Goal: Contribute content

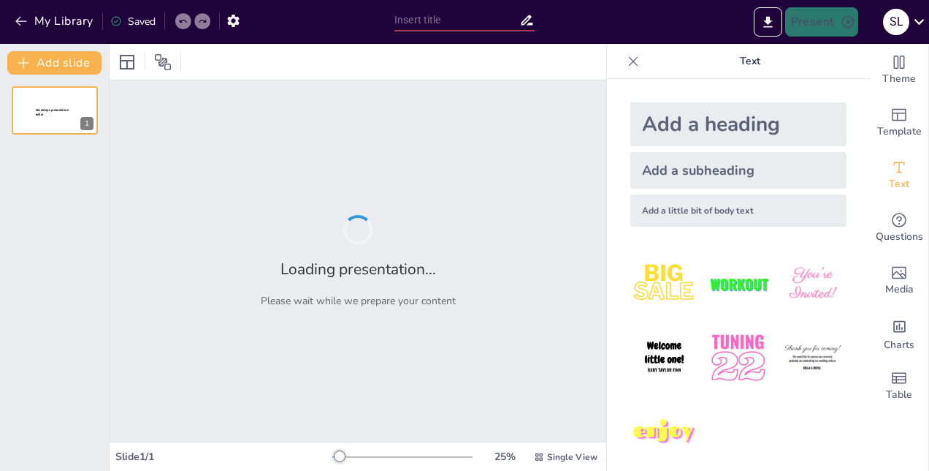
type input "Navigating the Insurance Broking Landscape: A Comprehensive Playbook for Market…"
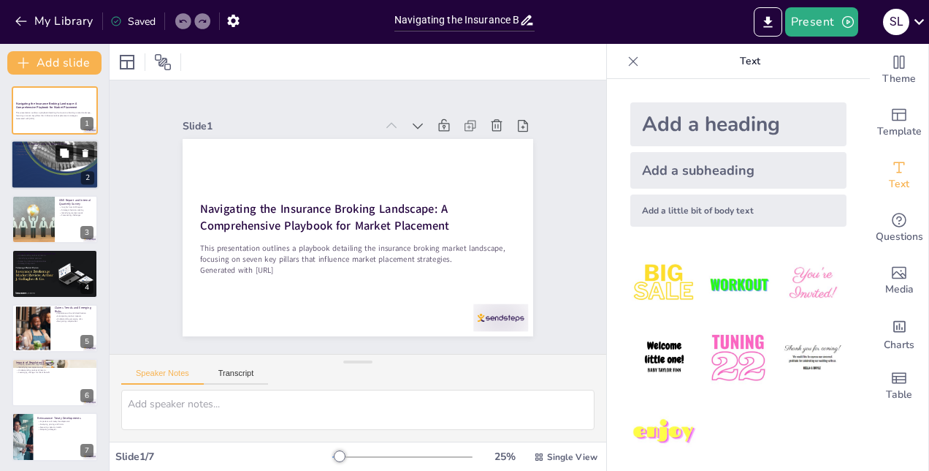
click at [60, 162] on button at bounding box center [65, 154] width 18 height 18
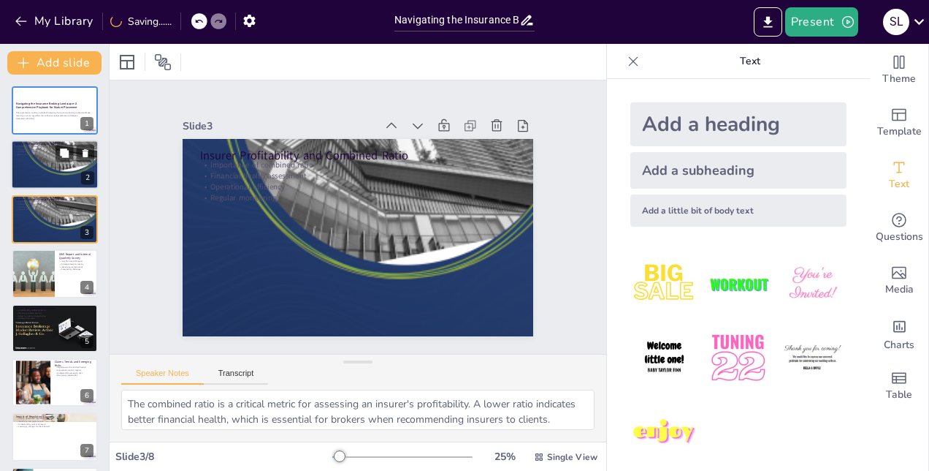
click at [37, 165] on div at bounding box center [55, 165] width 88 height 132
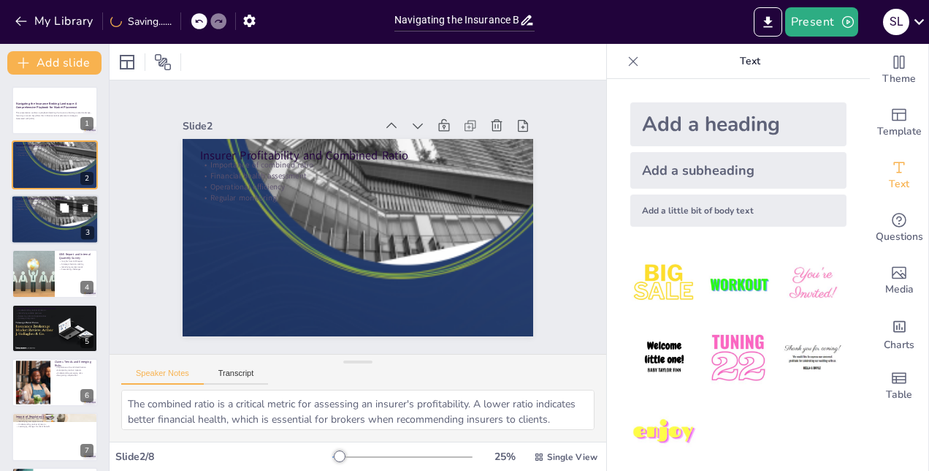
click at [50, 228] on div at bounding box center [55, 219] width 88 height 132
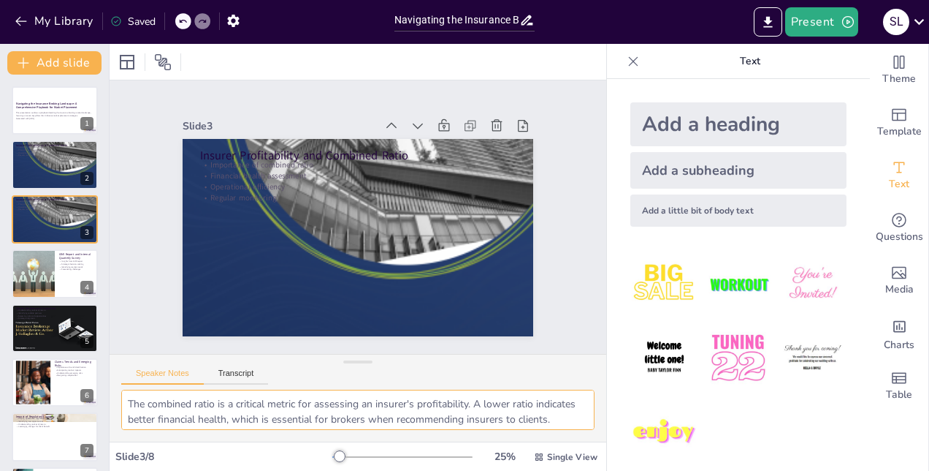
click at [307, 401] on textarea "The combined ratio is a critical metric for assessing an insurer's profitabilit…" at bounding box center [357, 409] width 473 height 40
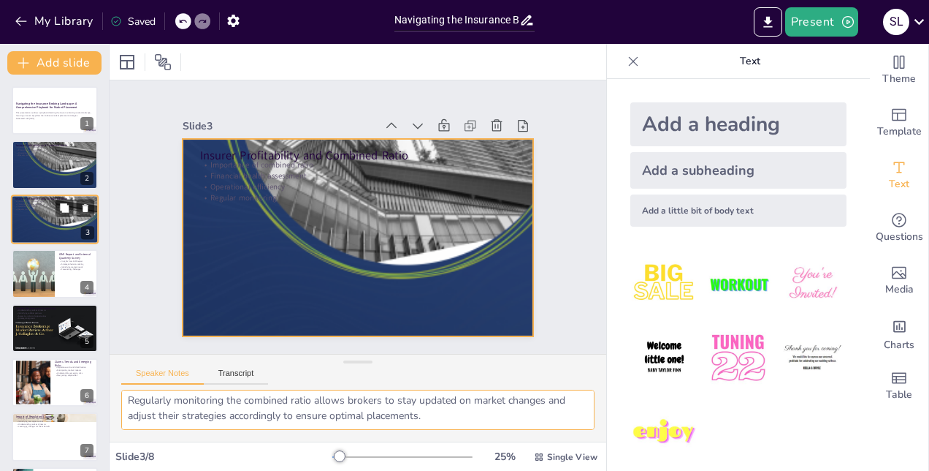
click at [40, 218] on div at bounding box center [55, 219] width 88 height 132
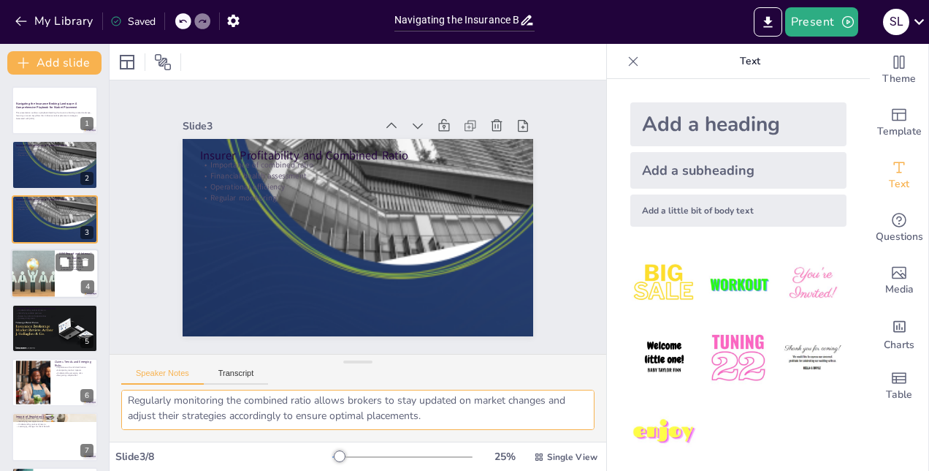
click at [59, 288] on div at bounding box center [55, 273] width 88 height 50
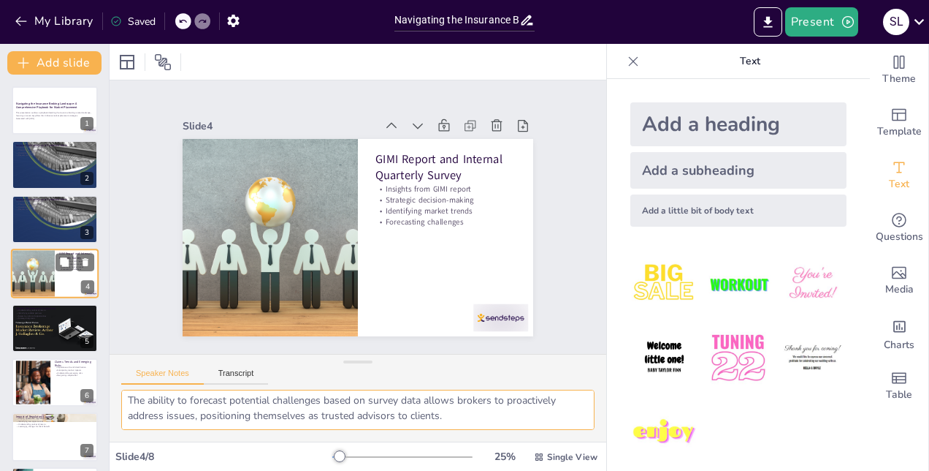
scroll to position [95, 0]
drag, startPoint x: 125, startPoint y: 402, endPoint x: 669, endPoint y: 454, distance: 546.8
click at [669, 454] on div "Document fonts Akatab Recently used Akatab Popular fonts Lato Montserrat Open S…" at bounding box center [464, 257] width 929 height 427
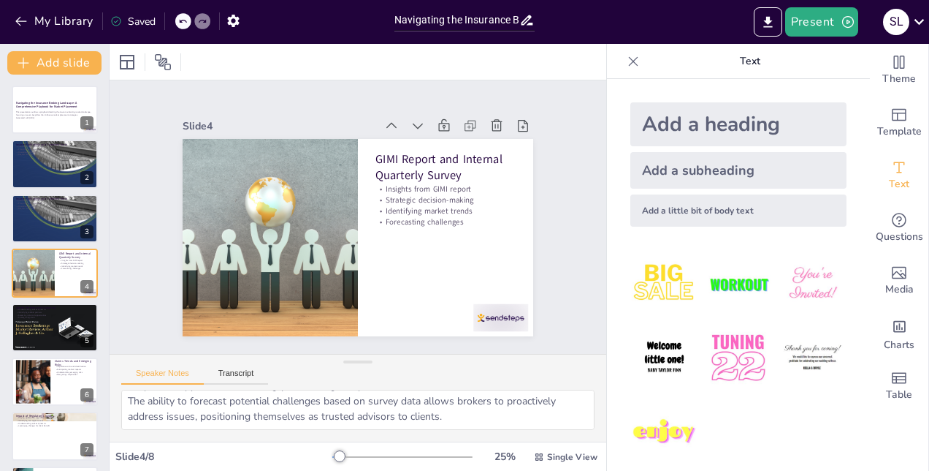
click at [569, 370] on div "Speaker Notes Transcript" at bounding box center [358, 371] width 497 height 35
click at [63, 316] on icon at bounding box center [64, 315] width 9 height 9
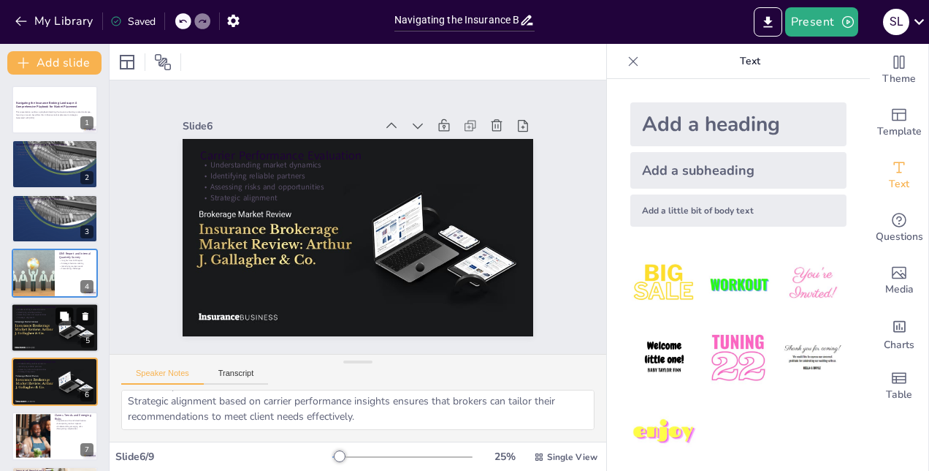
scroll to position [110, 0]
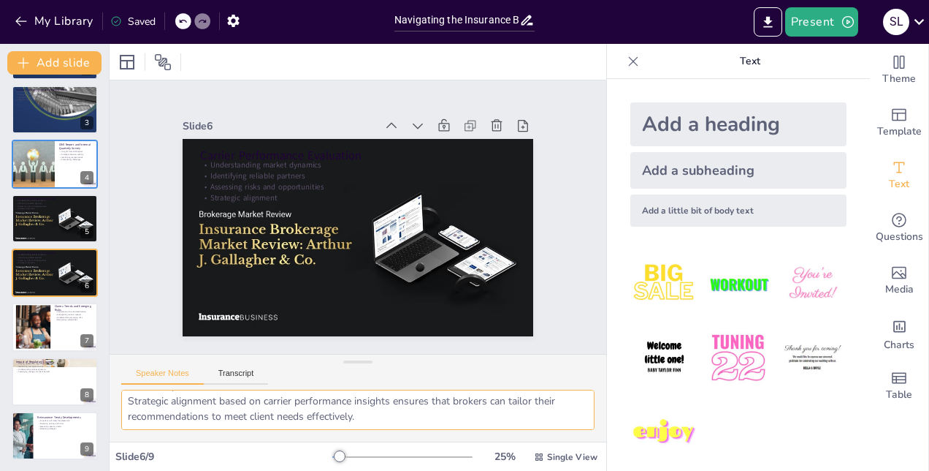
click at [275, 401] on textarea "Understanding carrier performance is vital for grasping overall market dynamics…" at bounding box center [357, 409] width 473 height 40
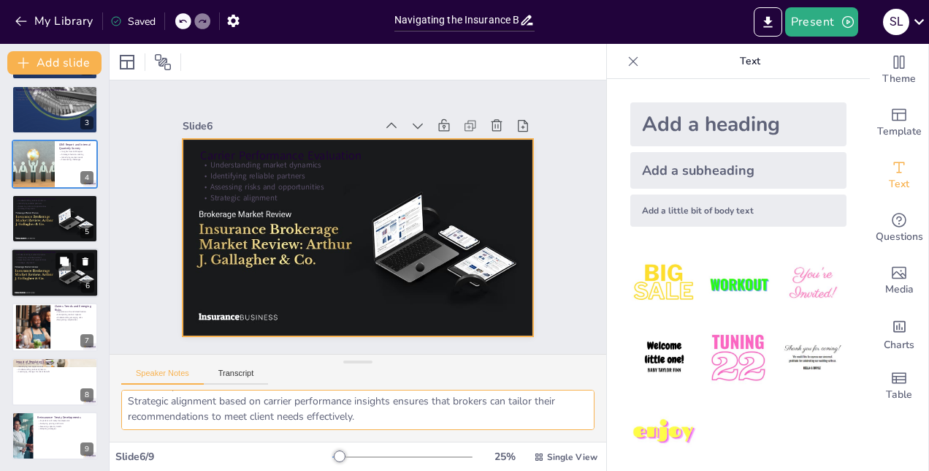
click at [54, 272] on div at bounding box center [55, 273] width 88 height 50
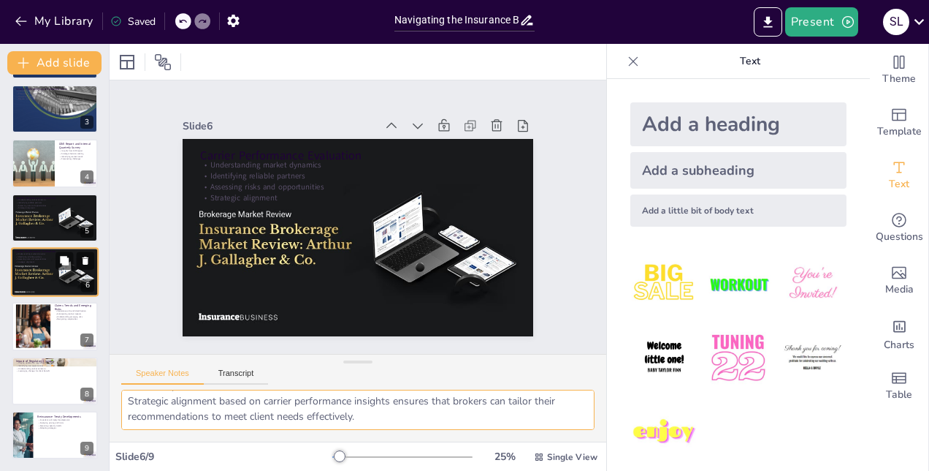
click at [58, 275] on div at bounding box center [55, 272] width 88 height 50
click at [371, 418] on textarea "Understanding carrier performance is vital for grasping overall market dynamics…" at bounding box center [357, 409] width 473 height 40
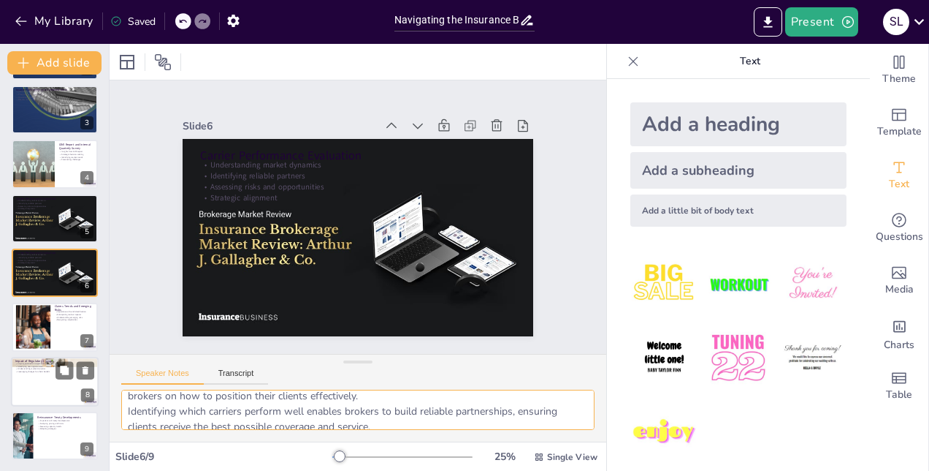
scroll to position [0, 0]
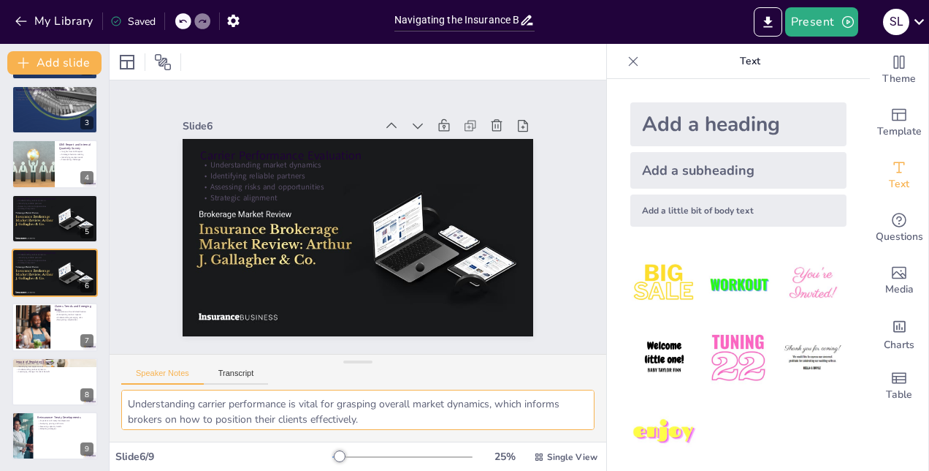
drag, startPoint x: 373, startPoint y: 419, endPoint x: 7, endPoint y: 339, distance: 374.0
click at [7, 339] on div "Document fonts Akatab Recently used Akatab Popular fonts Lato Montserrat Open S…" at bounding box center [464, 257] width 929 height 427
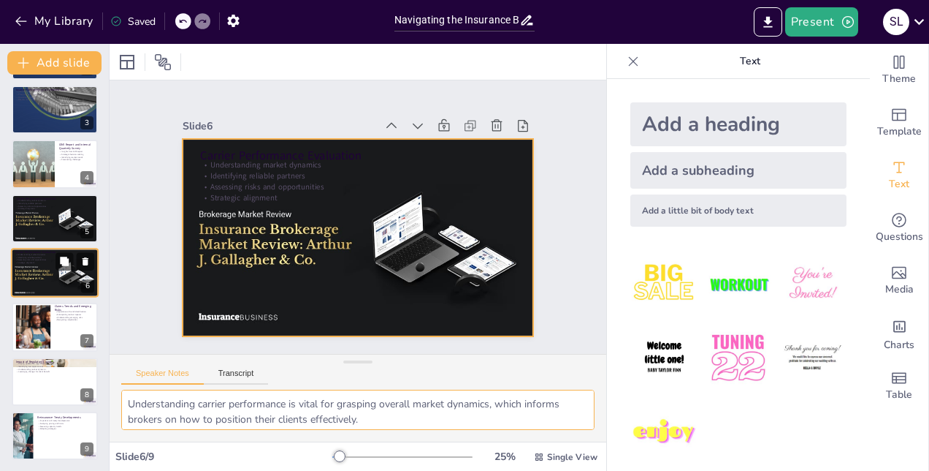
click at [64, 281] on div at bounding box center [55, 273] width 88 height 50
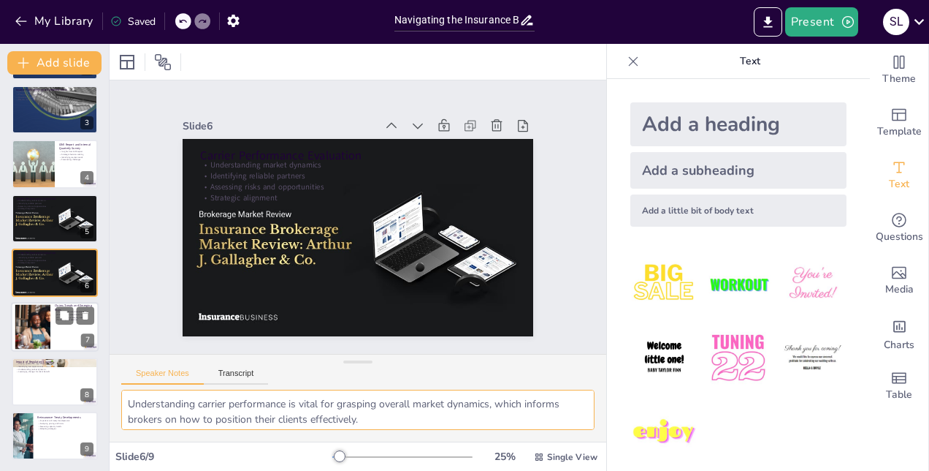
click at [54, 343] on div at bounding box center [55, 327] width 88 height 50
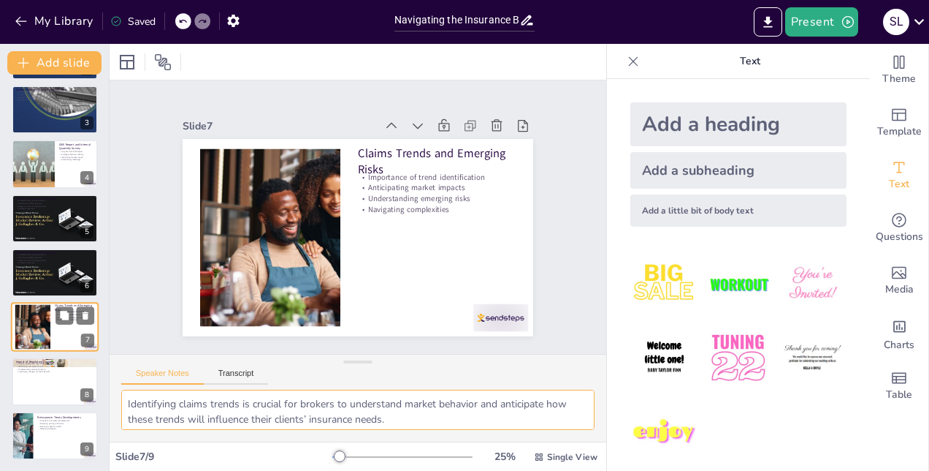
scroll to position [110, 0]
click at [248, 406] on textarea "Identifying claims trends is crucial for brokers to understand market behavior …" at bounding box center [357, 409] width 473 height 40
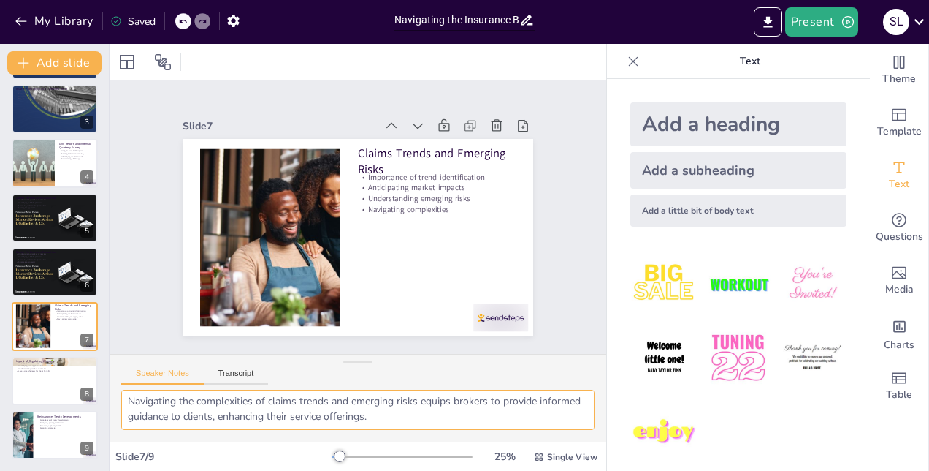
drag, startPoint x: 127, startPoint y: 402, endPoint x: 583, endPoint y: 507, distance: 467.9
click at [583, 470] on html "My Library Saved Navigating the Insurance Broking Landscape: A Comprehensive Pl…" at bounding box center [464, 235] width 929 height 471
click at [54, 392] on div at bounding box center [55, 381] width 88 height 50
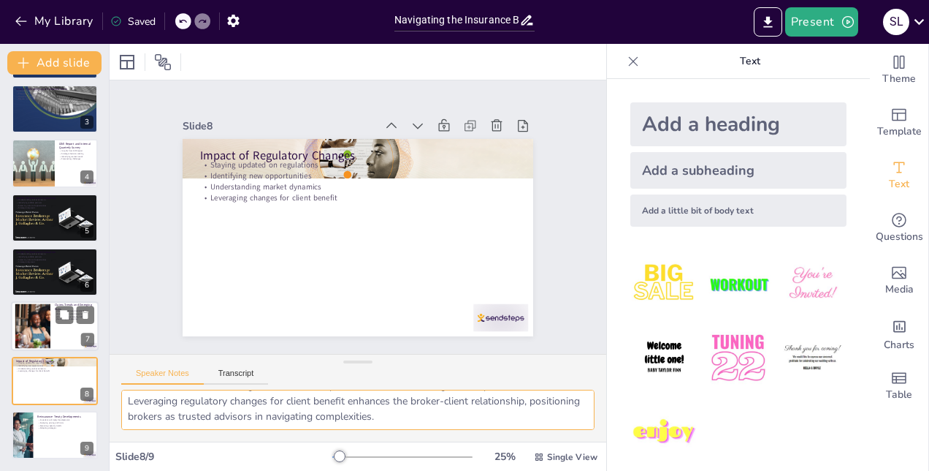
click at [41, 319] on div at bounding box center [33, 326] width 85 height 45
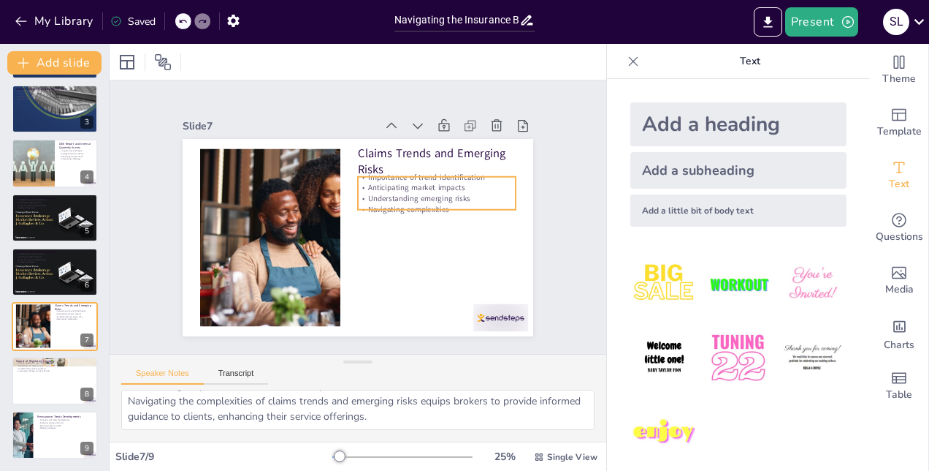
click at [478, 205] on p "Navigating complexities" at bounding box center [433, 242] width 148 height 74
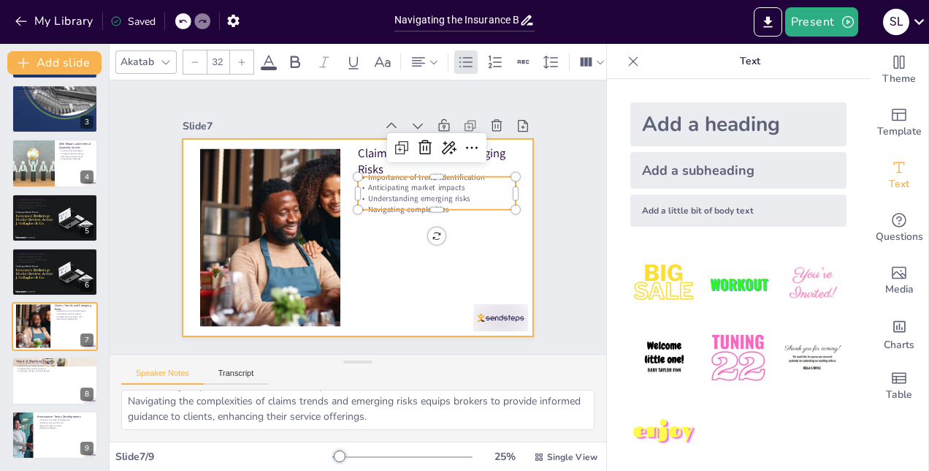
click at [459, 218] on div at bounding box center [356, 237] width 370 height 233
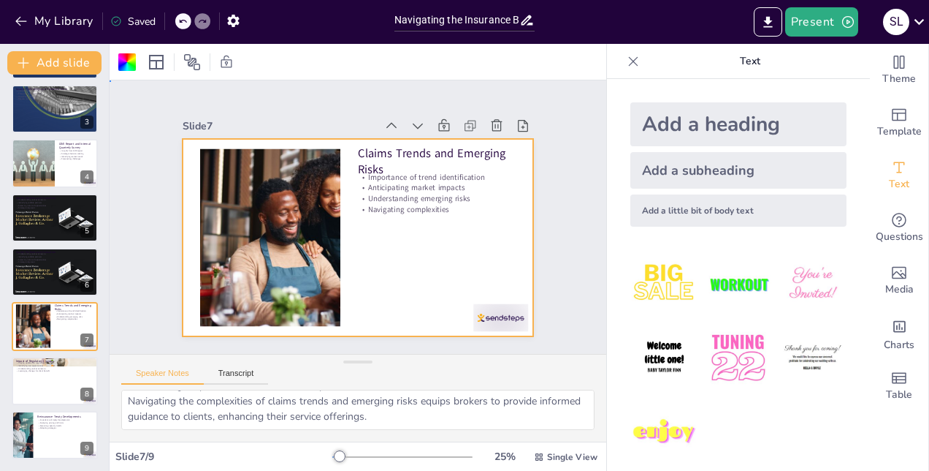
click at [346, 143] on div at bounding box center [356, 237] width 370 height 233
click at [444, 210] on div at bounding box center [356, 237] width 370 height 233
click at [405, 197] on p "Understanding emerging risks" at bounding box center [437, 232] width 148 height 74
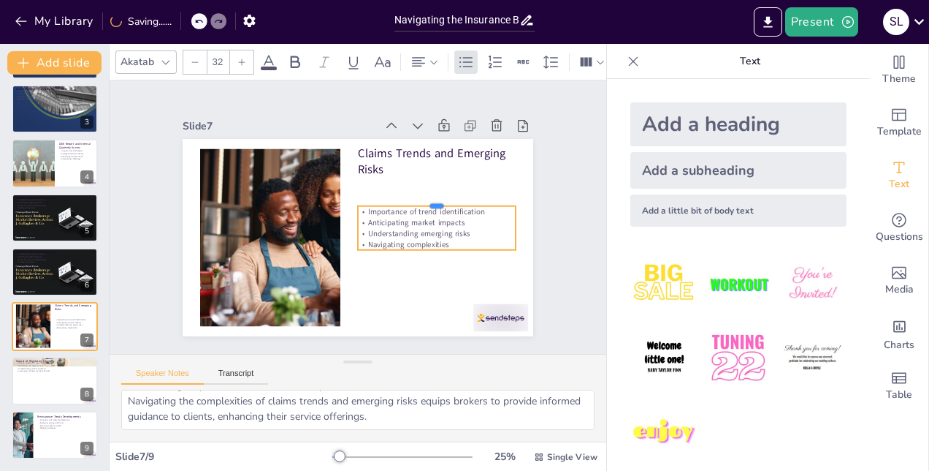
drag, startPoint x: 389, startPoint y: 169, endPoint x: 392, endPoint y: 268, distance: 99.4
click at [392, 268] on div "Claims Trends and Emerging Risks Importance of trend identification Anticipatin…" at bounding box center [356, 237] width 370 height 233
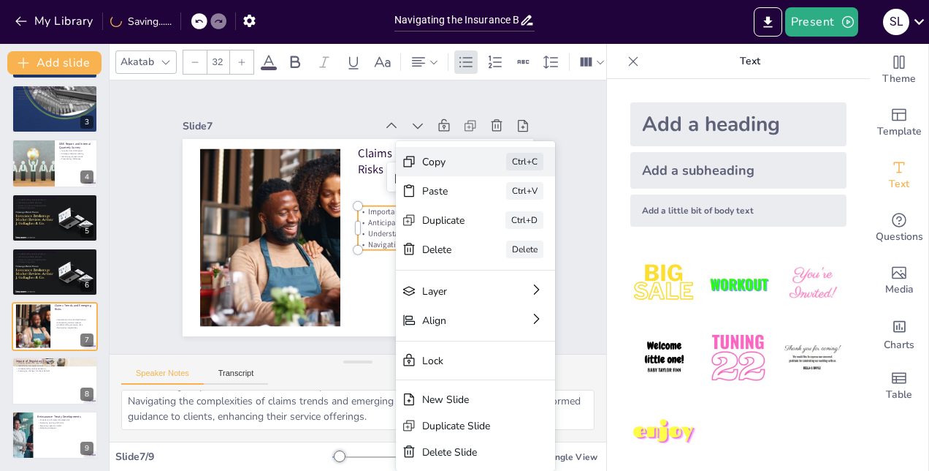
click at [532, 235] on div "Copy" at bounding box center [553, 242] width 43 height 14
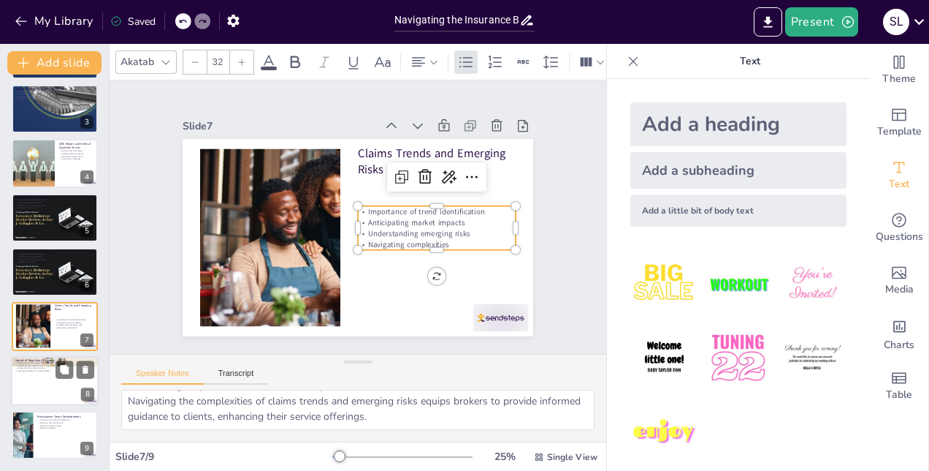
click at [58, 392] on div at bounding box center [55, 381] width 88 height 50
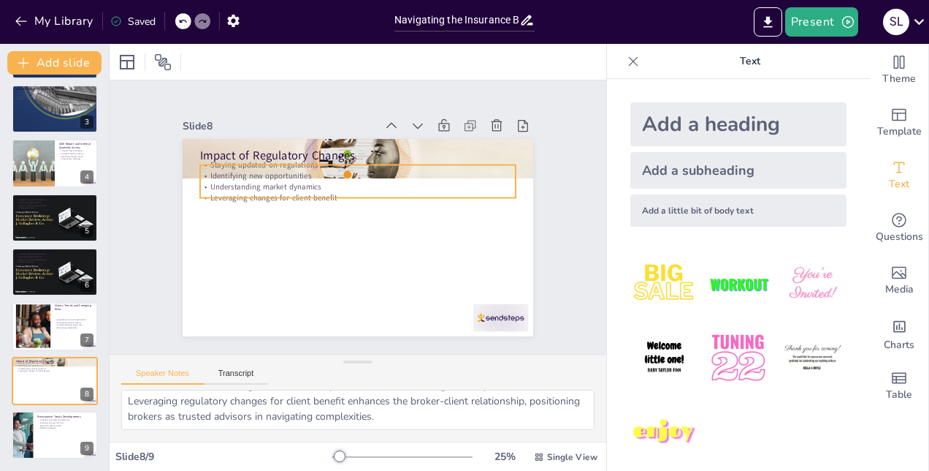
click at [270, 194] on div "Impact of Regulatory Changes Staying updated on regulations Identifying new opp…" at bounding box center [358, 237] width 351 height 197
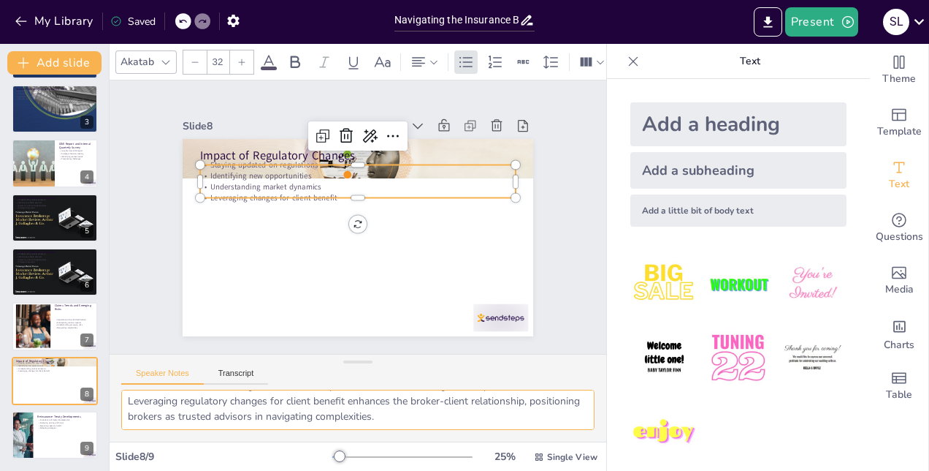
drag, startPoint x: 125, startPoint y: 402, endPoint x: 704, endPoint y: 422, distance: 579.7
click at [704, 422] on div "Document fonts Akatab Recently used Akatab Popular fonts Lato Montserrat Open S…" at bounding box center [464, 257] width 929 height 427
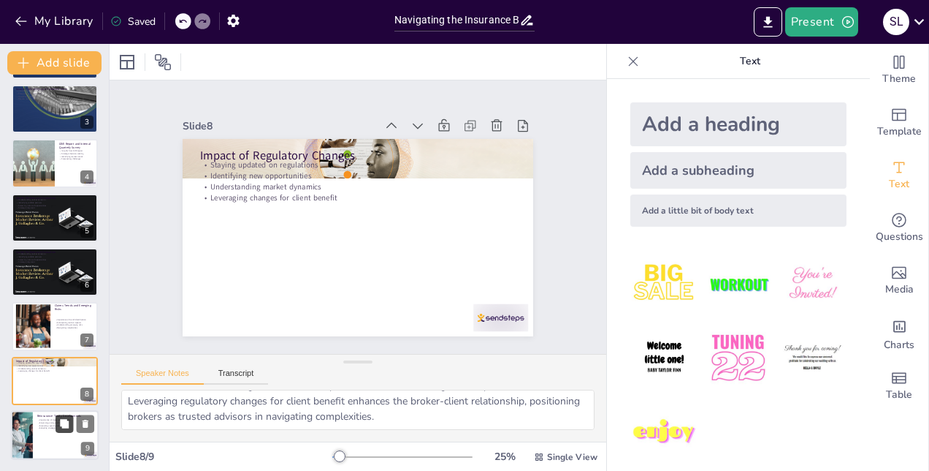
click at [56, 430] on button at bounding box center [65, 423] width 18 height 18
type textarea "Understanding reinsurance treaty developments is essential for brokers to navig…"
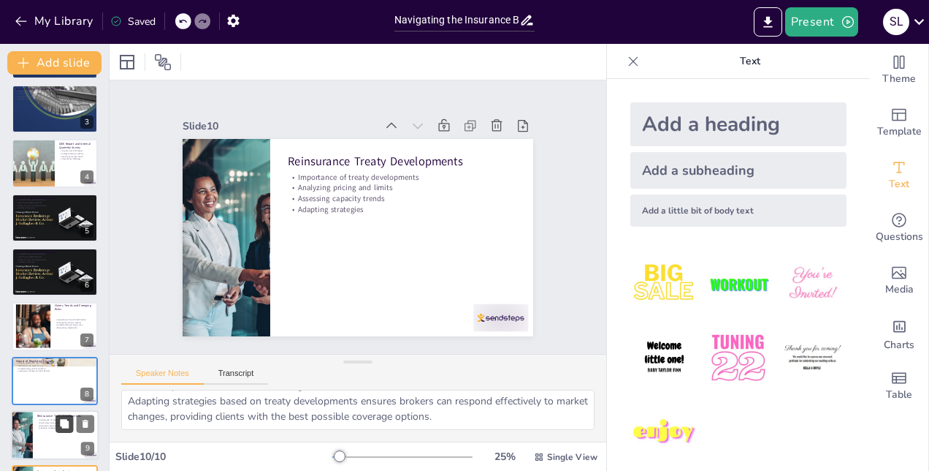
scroll to position [165, 0]
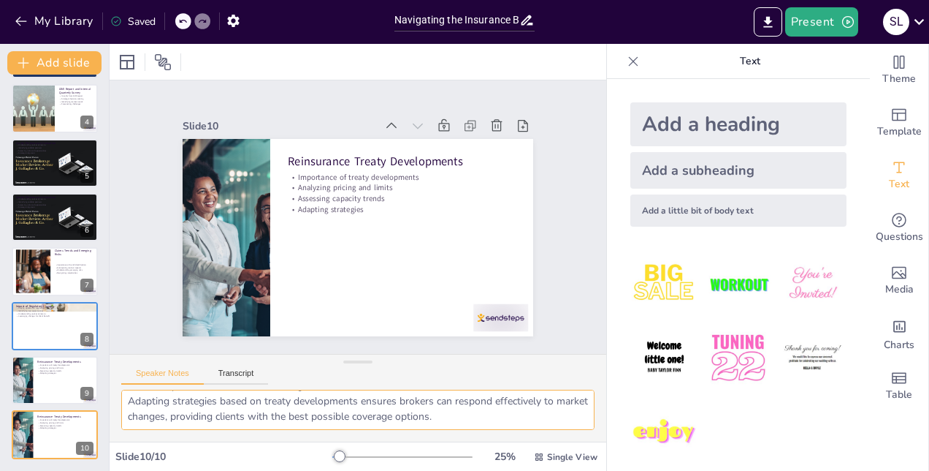
drag, startPoint x: 129, startPoint y: 400, endPoint x: 395, endPoint y: 453, distance: 271.1
click at [572, 470] on html "My Library Saved Navigating the Insurance Broking Landscape: A Comprehensive Pl…" at bounding box center [464, 235] width 929 height 471
click at [38, 387] on div at bounding box center [55, 380] width 88 height 50
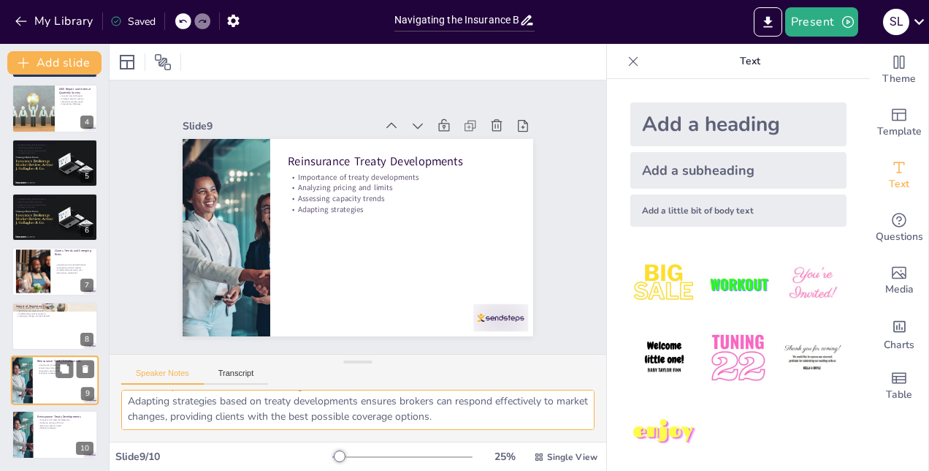
click at [39, 386] on div at bounding box center [55, 380] width 88 height 50
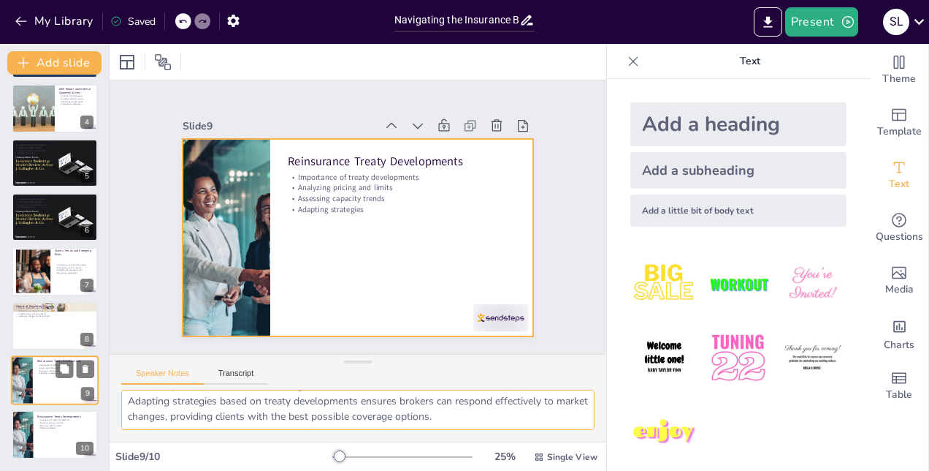
click at [54, 390] on div at bounding box center [55, 380] width 88 height 50
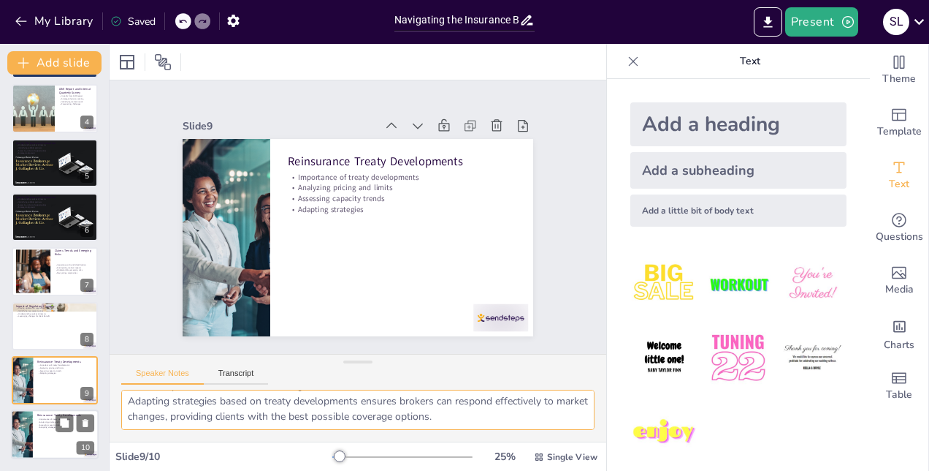
click at [66, 436] on div at bounding box center [55, 435] width 88 height 50
click at [55, 444] on div at bounding box center [55, 435] width 88 height 50
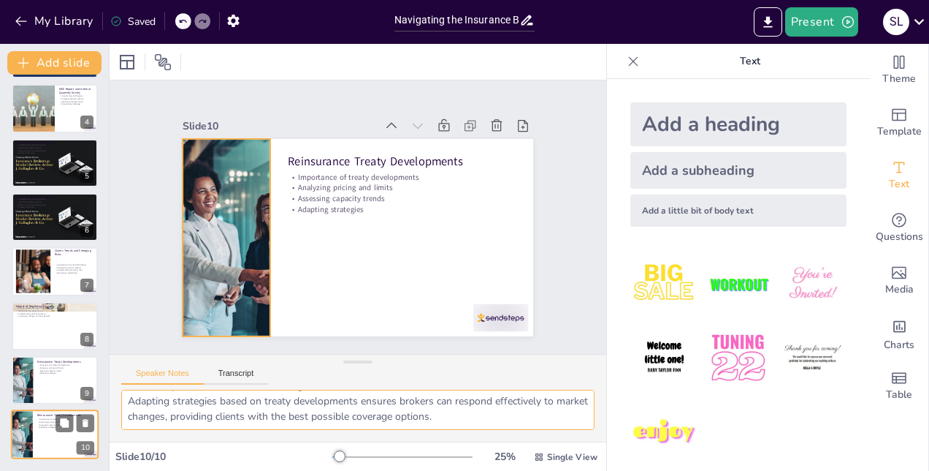
click at [27, 442] on div at bounding box center [22, 435] width 75 height 50
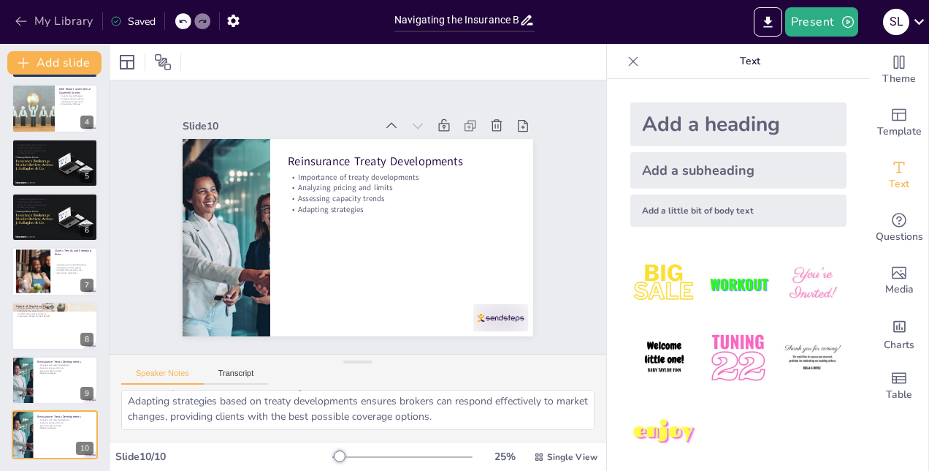
click at [19, 18] on icon "button" at bounding box center [20, 21] width 11 height 9
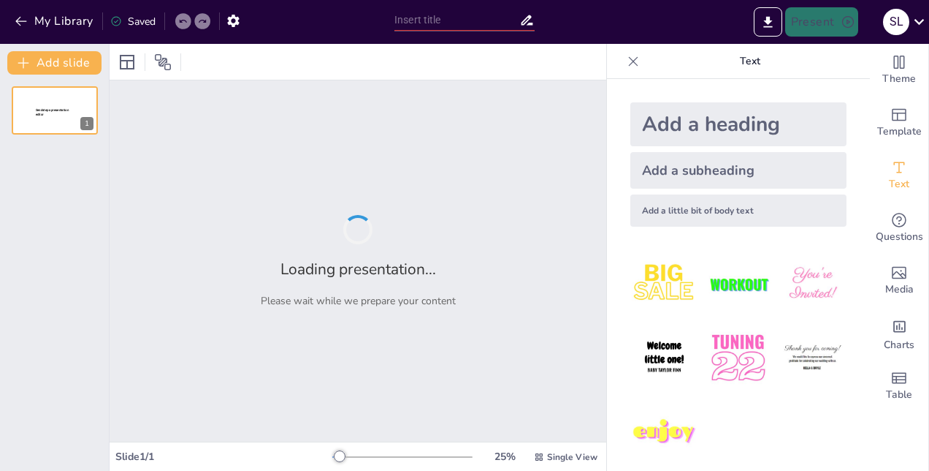
type input "Navigating the Insurance Broking Landscape: A Comprehensive Playbook for Market…"
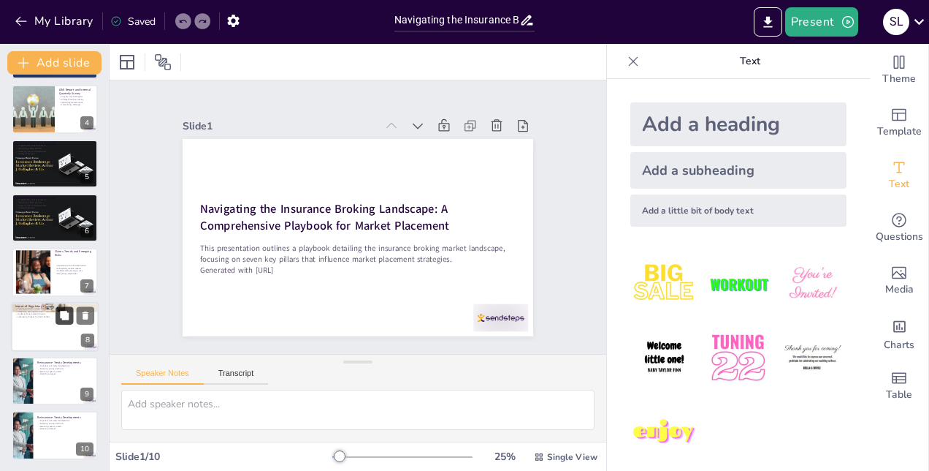
scroll to position [165, 0]
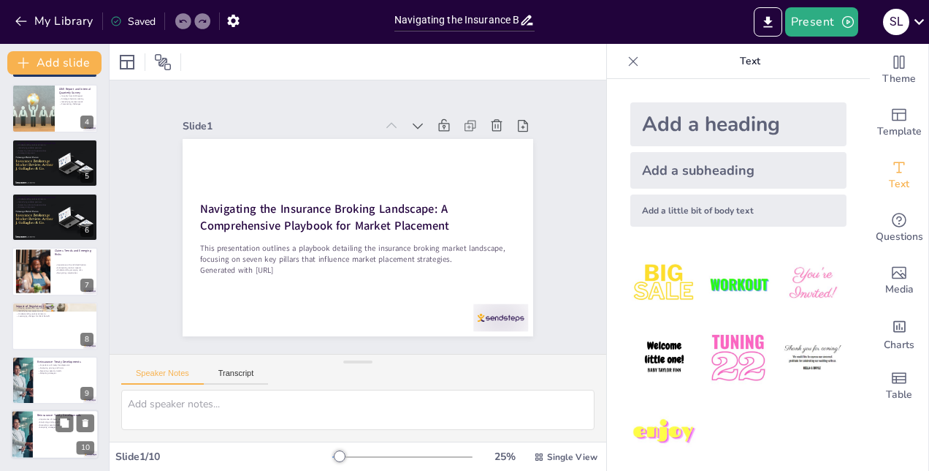
click at [53, 438] on div at bounding box center [55, 435] width 88 height 50
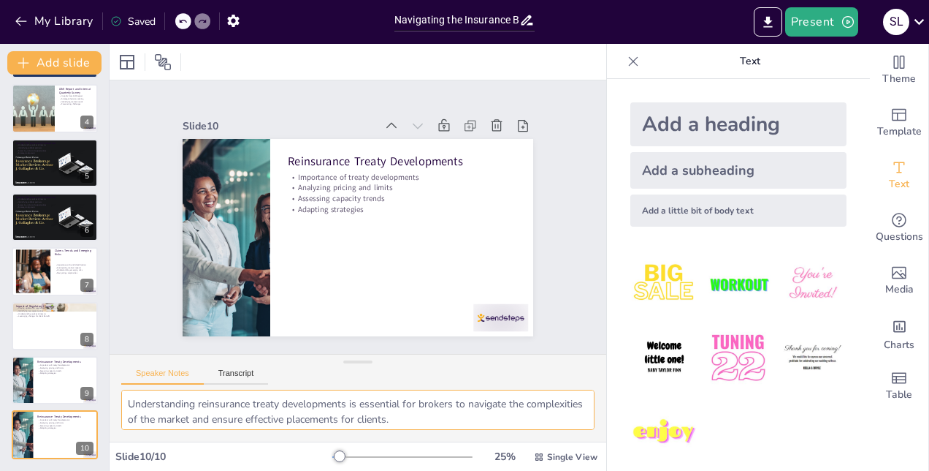
click at [215, 415] on textarea "Understanding reinsurance treaty developments is essential for brokers to navig…" at bounding box center [357, 409] width 473 height 40
drag, startPoint x: 497, startPoint y: 421, endPoint x: -3, endPoint y: 308, distance: 512.4
click at [0, 308] on html "My Library Saved Navigating the Insurance Broking Landscape: A Comprehensive Pl…" at bounding box center [464, 235] width 929 height 471
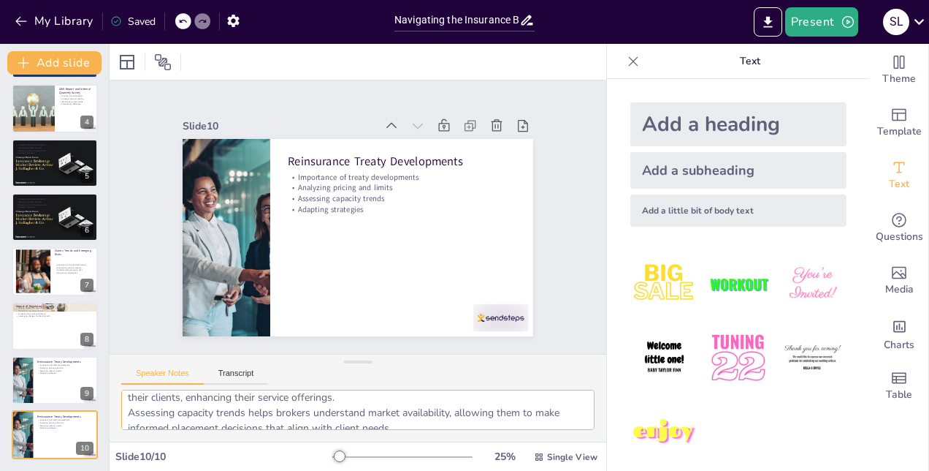
scroll to position [95, 0]
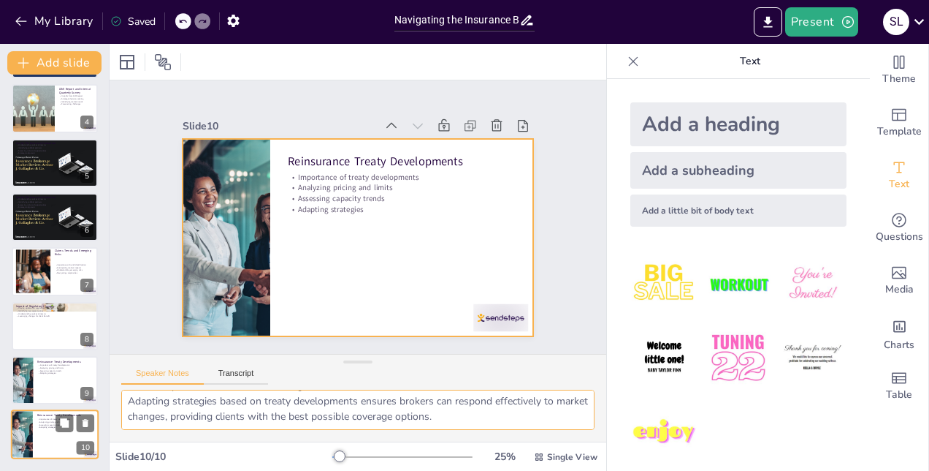
click at [66, 434] on div at bounding box center [55, 435] width 88 height 50
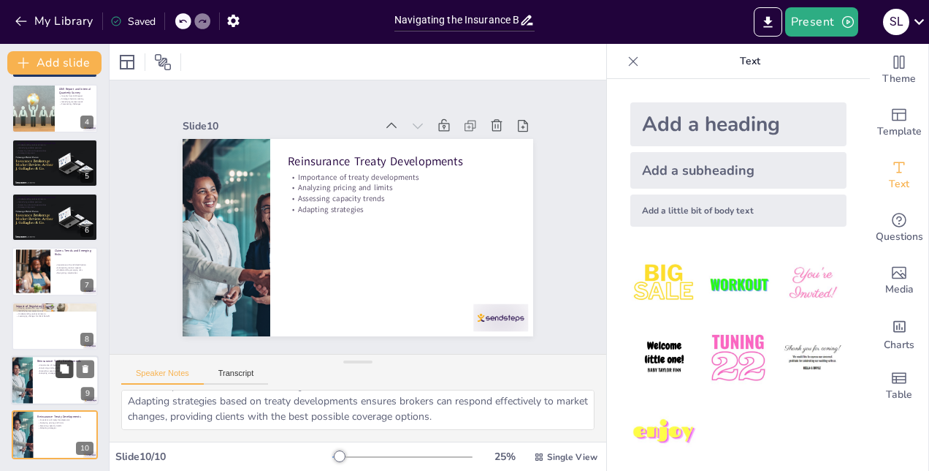
click at [58, 376] on button at bounding box center [65, 368] width 18 height 18
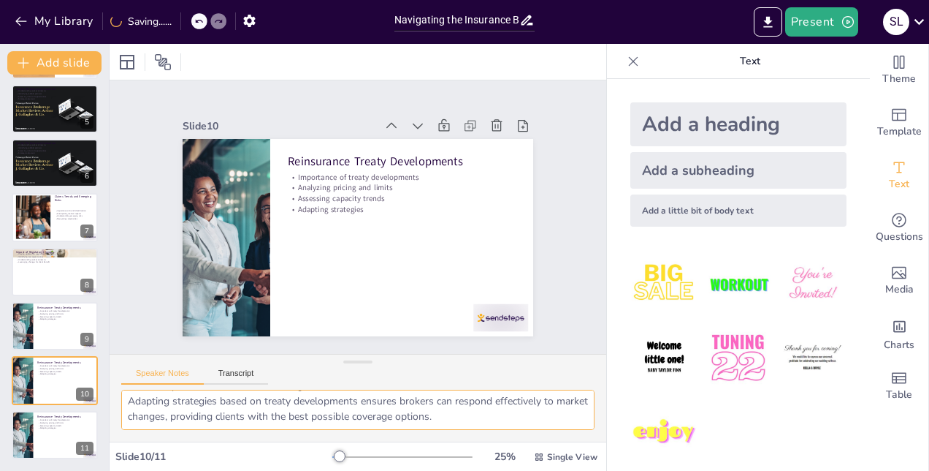
click at [241, 412] on textarea "Understanding reinsurance treaty developments is essential for brokers to navig…" at bounding box center [357, 409] width 473 height 40
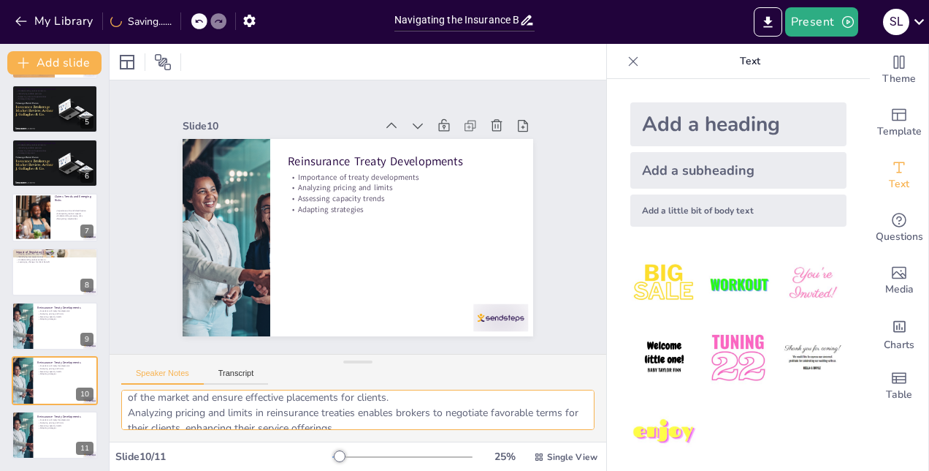
scroll to position [0, 0]
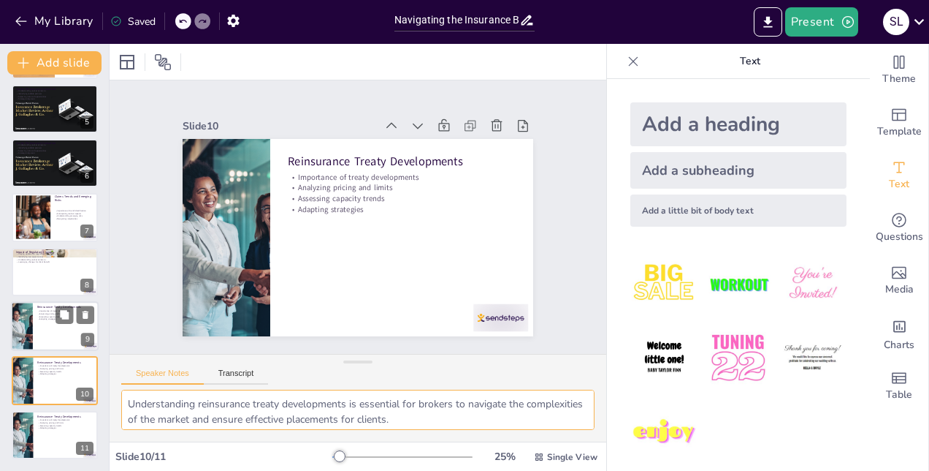
click at [49, 331] on div at bounding box center [55, 326] width 88 height 50
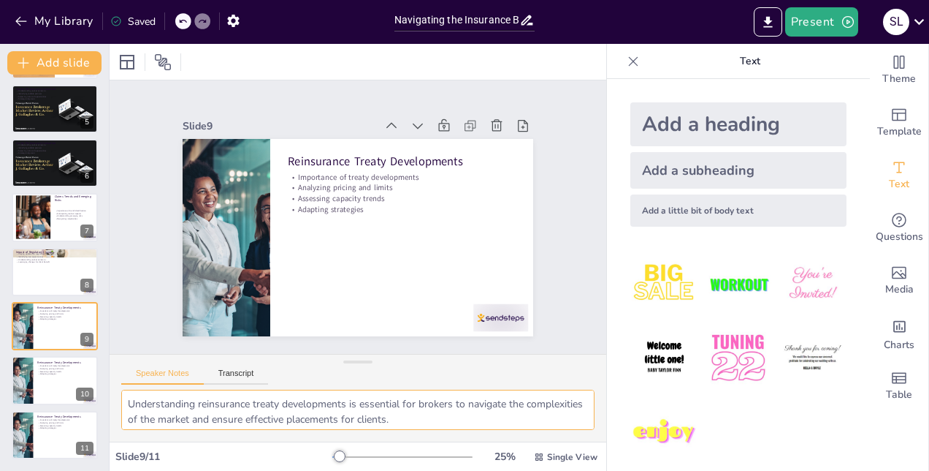
click at [240, 421] on textarea "Understanding reinsurance treaty developments is essential for brokers to navig…" at bounding box center [357, 409] width 473 height 40
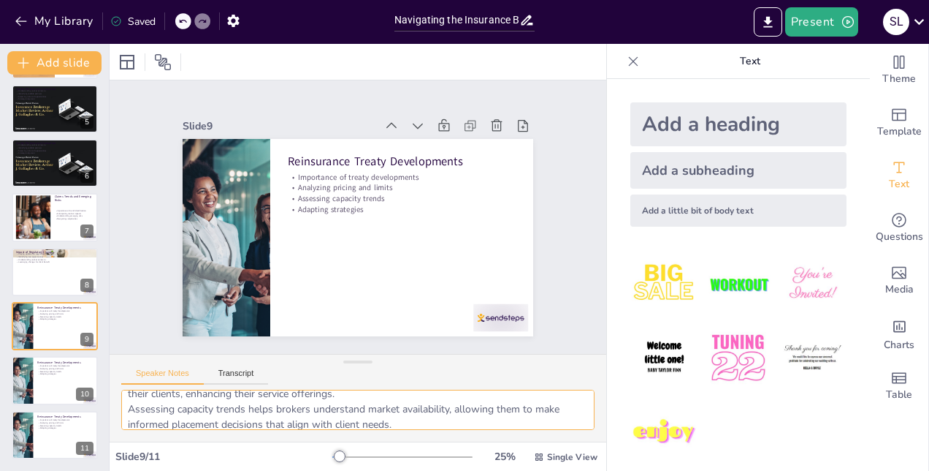
scroll to position [95, 0]
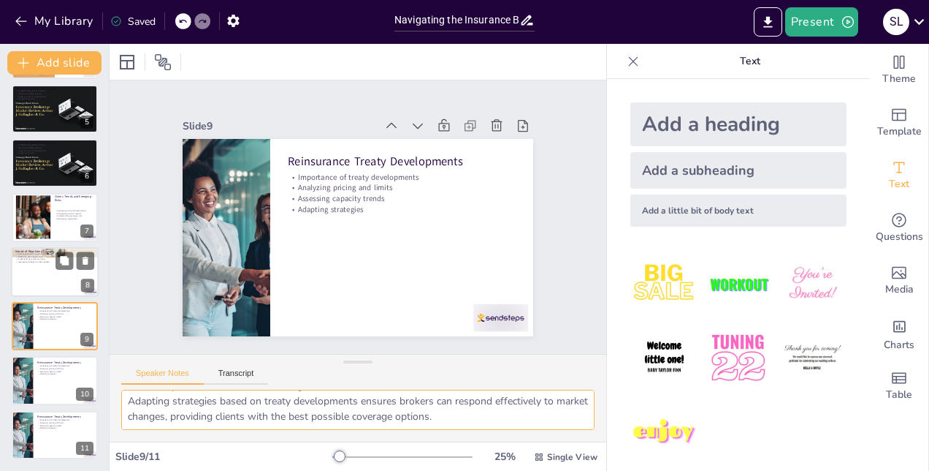
click at [63, 285] on div at bounding box center [55, 272] width 88 height 50
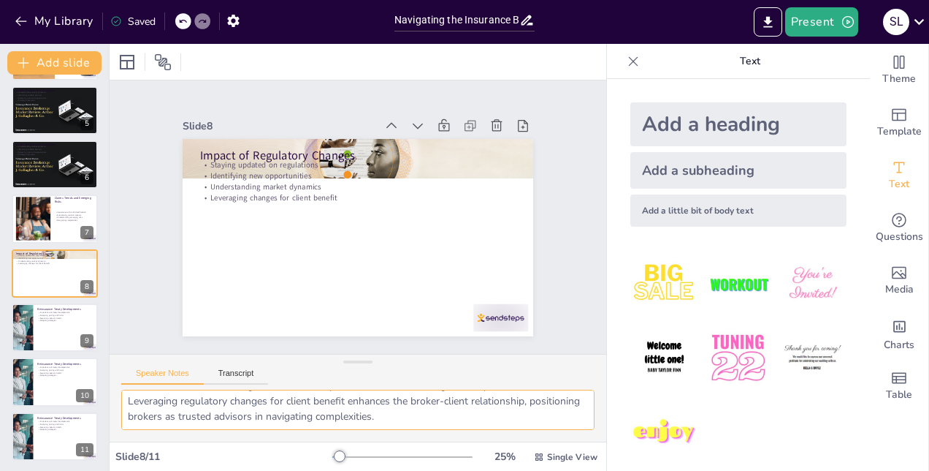
click at [220, 412] on textarea "Staying updated on regulatory changes is crucial for brokers to adapt their str…" at bounding box center [357, 409] width 473 height 40
drag, startPoint x: 129, startPoint y: 401, endPoint x: 584, endPoint y: 501, distance: 466.1
click at [584, 470] on html "My Library Saved Navigating the Insurance Broking Landscape: A Comprehensive Pl…" at bounding box center [464, 235] width 929 height 471
click at [64, 219] on p "Navigating complexities" at bounding box center [74, 220] width 39 height 3
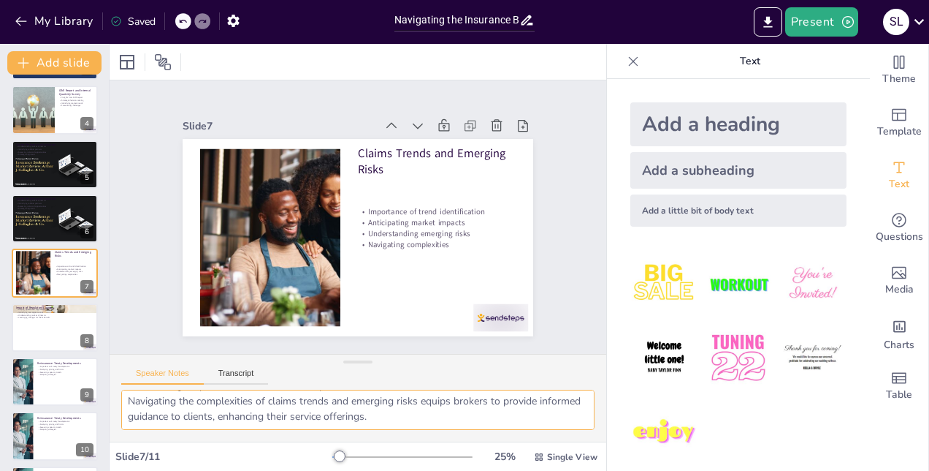
drag, startPoint x: 126, startPoint y: 401, endPoint x: 528, endPoint y: 507, distance: 415.6
click at [528, 470] on html "My Library Saved Navigating the Insurance Broking Landscape: A Comprehensive Pl…" at bounding box center [464, 235] width 929 height 471
click at [47, 236] on div at bounding box center [55, 219] width 88 height 50
type textarea "Understanding carrier performance is vital for grasping overall market dynamics…"
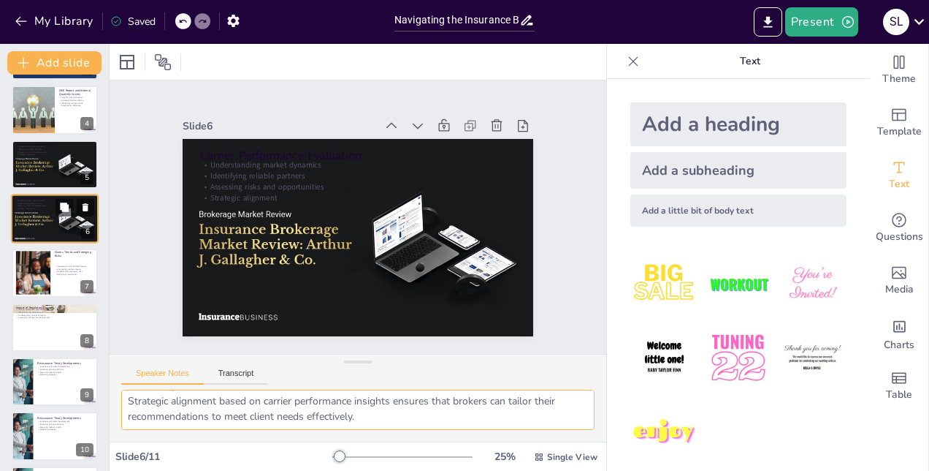
scroll to position [110, 0]
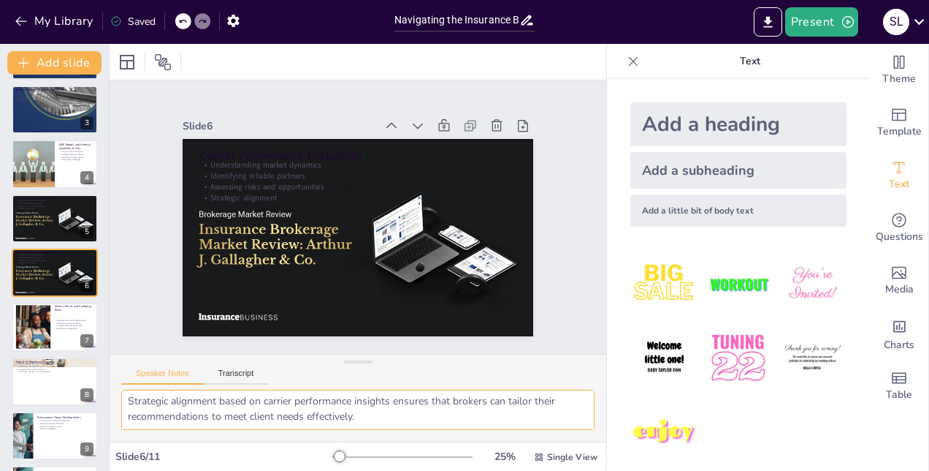
click at [205, 424] on textarea "Understanding carrier performance is vital for grasping overall market dynamics…" at bounding box center [357, 409] width 473 height 40
drag, startPoint x: 127, startPoint y: 400, endPoint x: 427, endPoint y: 499, distance: 315.4
click at [427, 470] on html "My Library Saved Navigating the Insurance Broking Landscape: A Comprehensive Pl…" at bounding box center [464, 235] width 929 height 471
